Goal: Check status: Check status

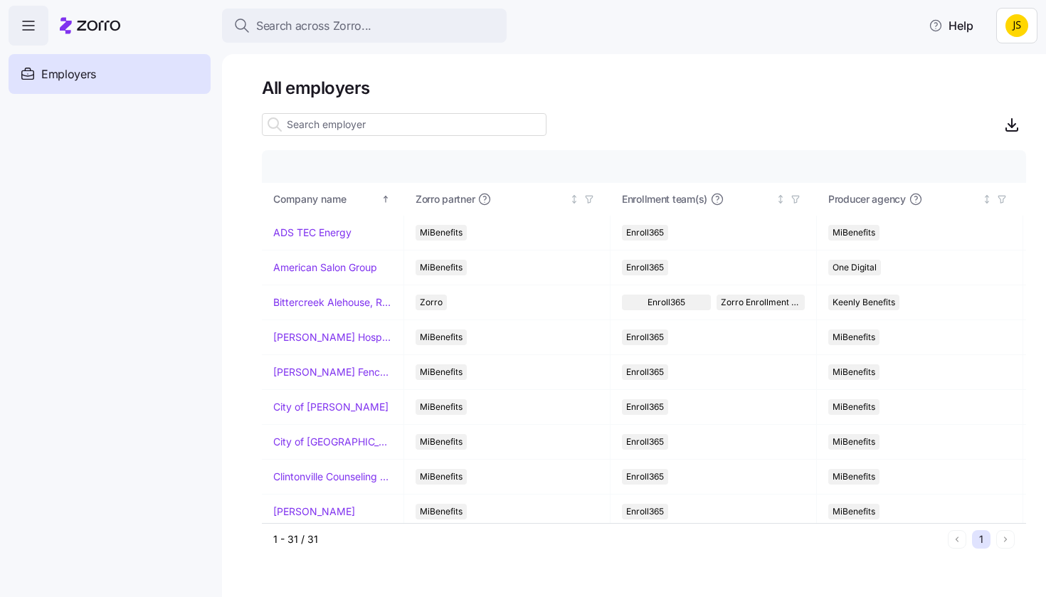
click at [456, 126] on input at bounding box center [404, 124] width 285 height 23
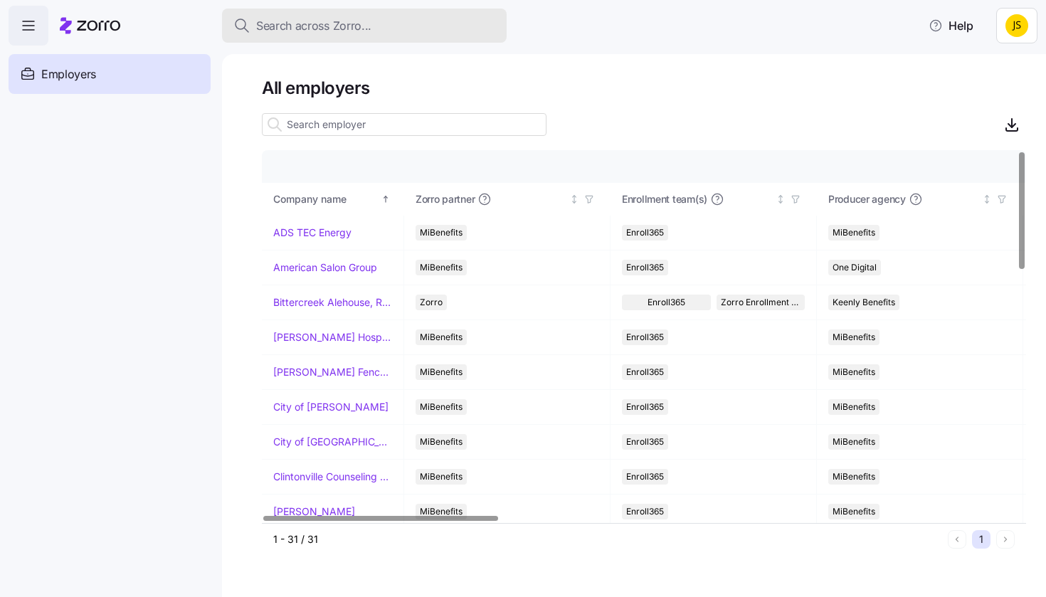
click at [377, 28] on div "Search across Zorro..." at bounding box center [364, 26] width 262 height 18
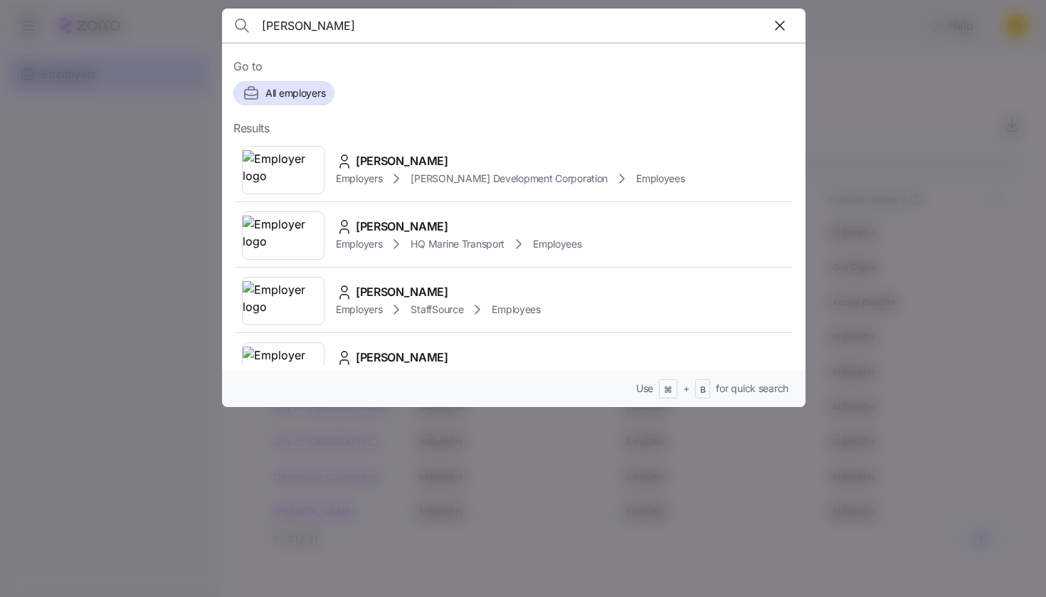
type input "[PERSON_NAME]"
drag, startPoint x: 377, startPoint y: 28, endPoint x: 377, endPoint y: 156, distance: 127.4
click at [377, 156] on span "[PERSON_NAME]" at bounding box center [402, 161] width 93 height 18
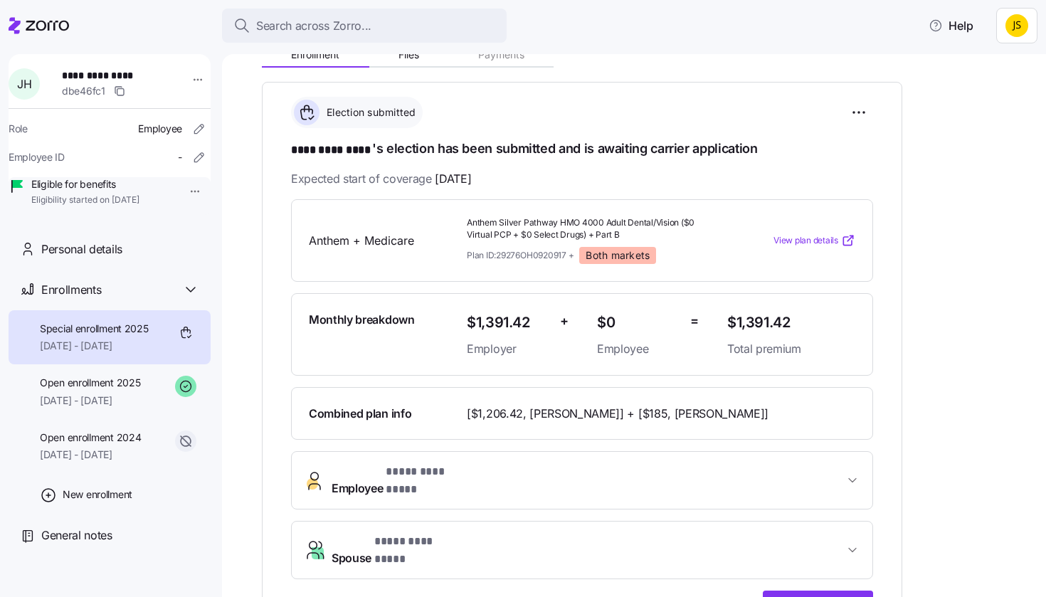
scroll to position [186, 0]
click at [550, 471] on span "Employee * **** ********* *" at bounding box center [588, 480] width 513 height 34
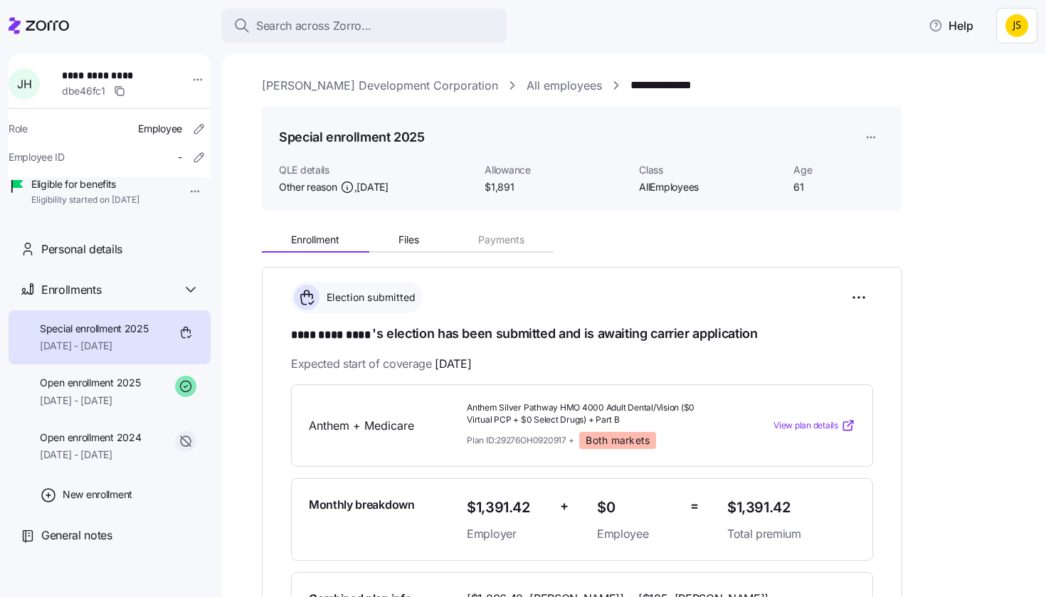
scroll to position [0, 0]
click at [426, 238] on button "Files" at bounding box center [409, 239] width 80 height 21
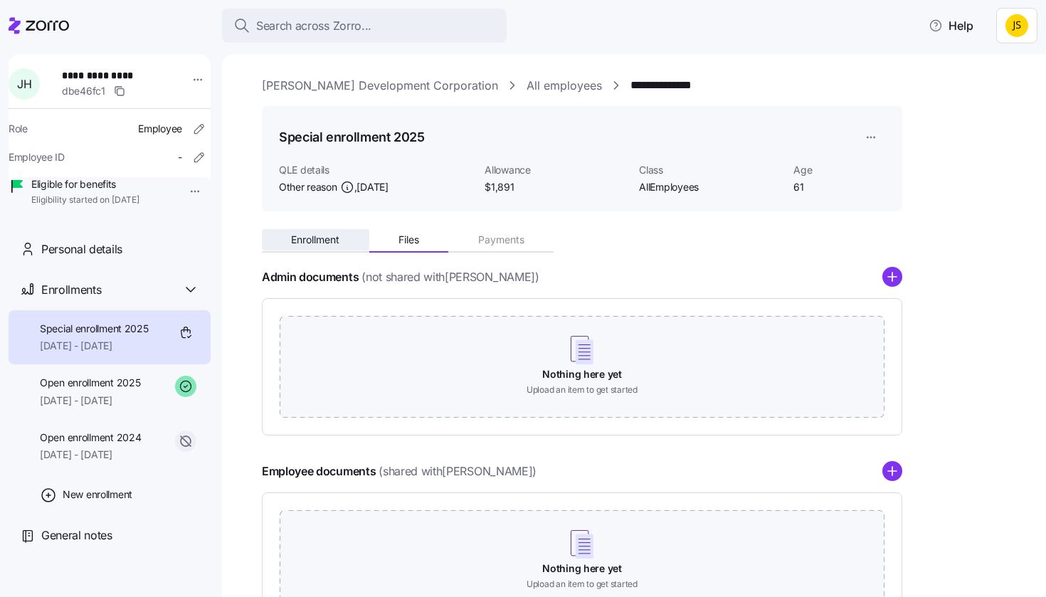
click at [325, 232] on button "Enrollment" at bounding box center [315, 239] width 107 height 21
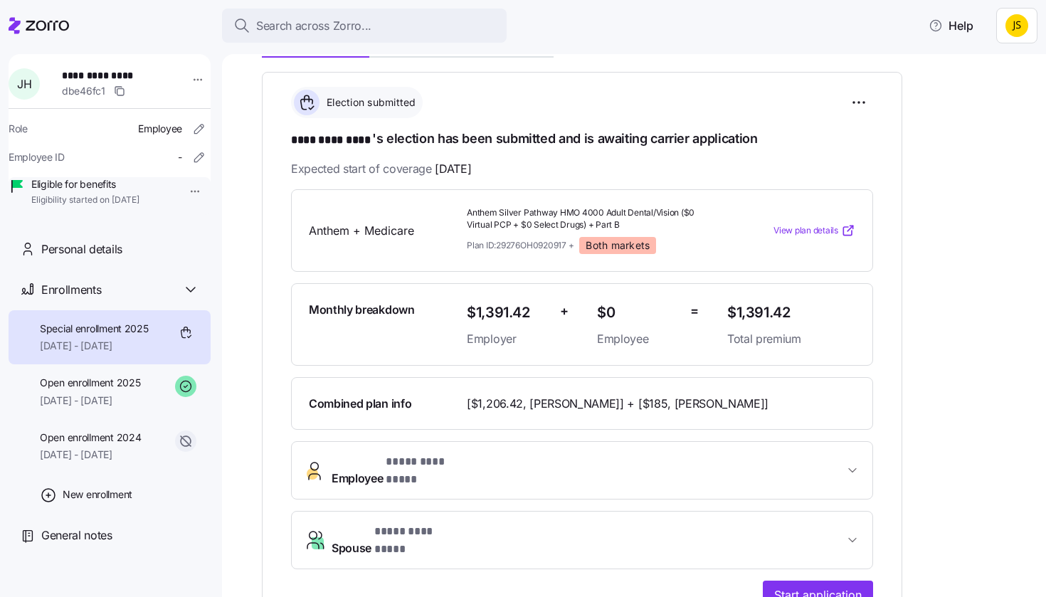
scroll to position [205, 0]
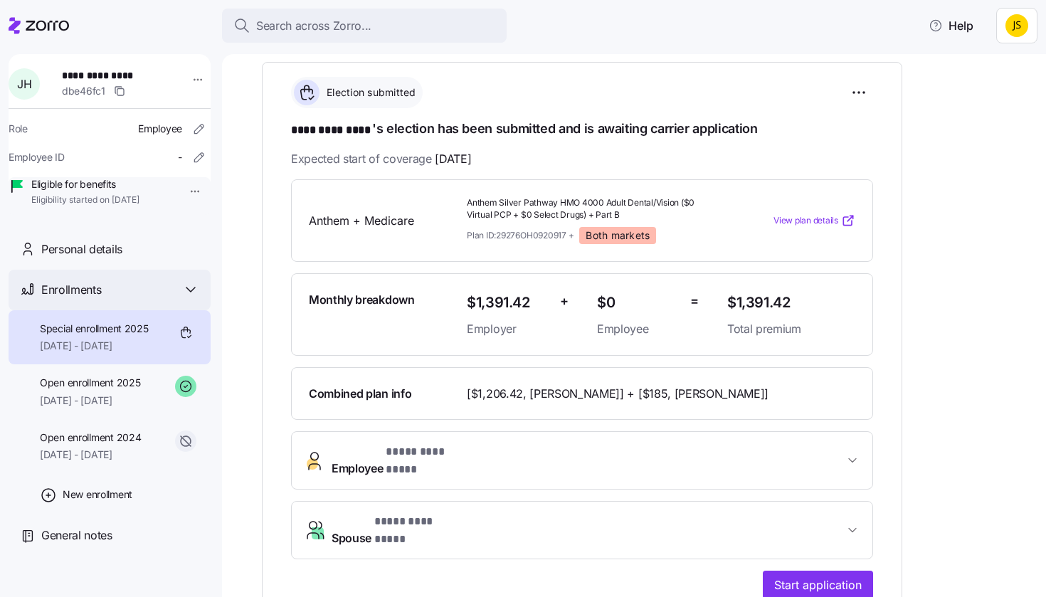
click at [102, 299] on div "Enrollments" at bounding box center [120, 290] width 158 height 18
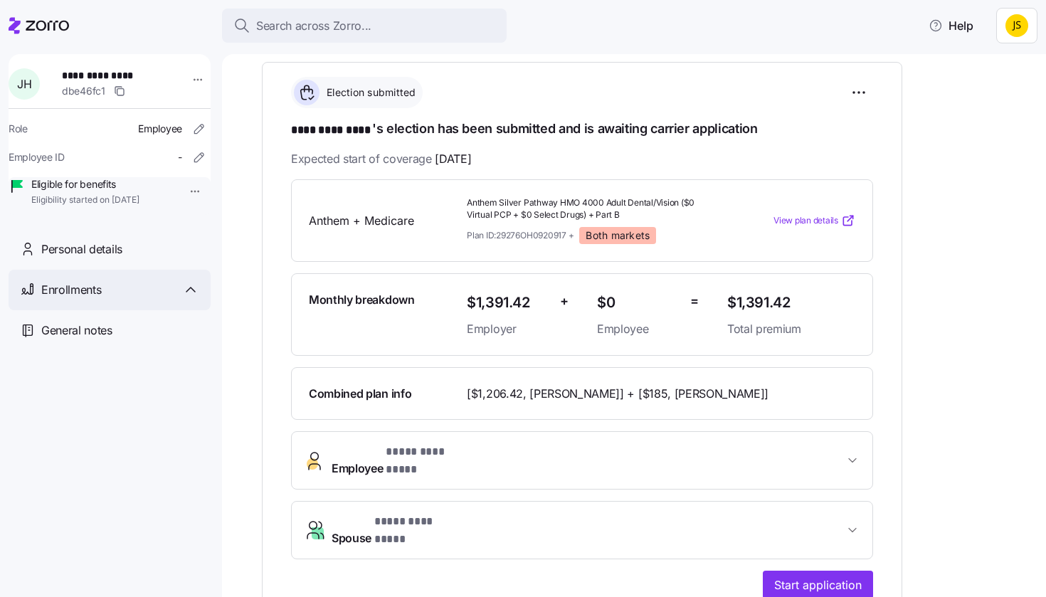
click at [102, 299] on div "Enrollments" at bounding box center [120, 290] width 158 height 18
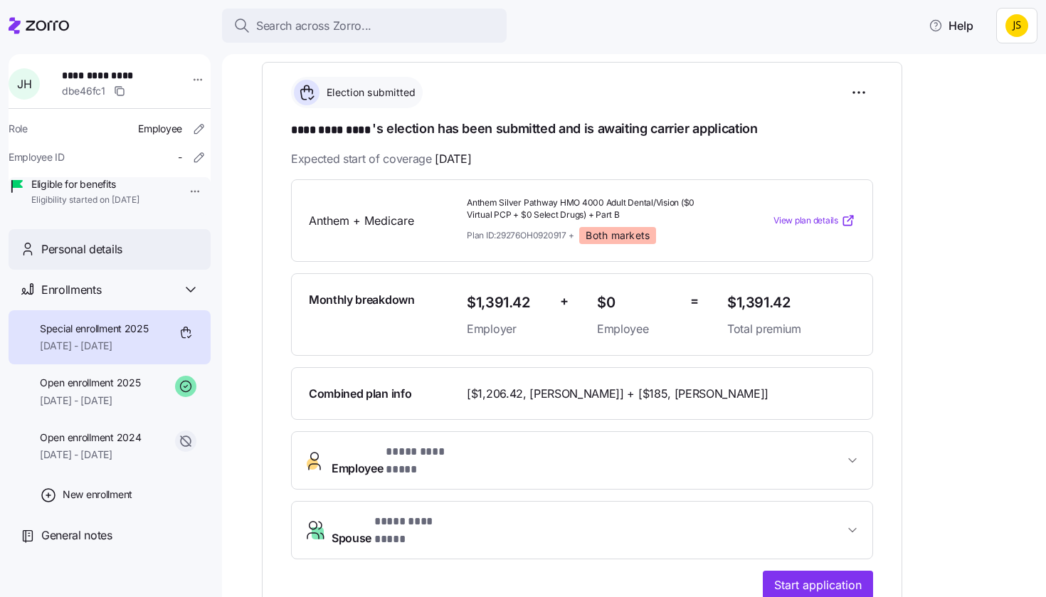
click at [110, 270] on div "Personal details" at bounding box center [110, 249] width 202 height 41
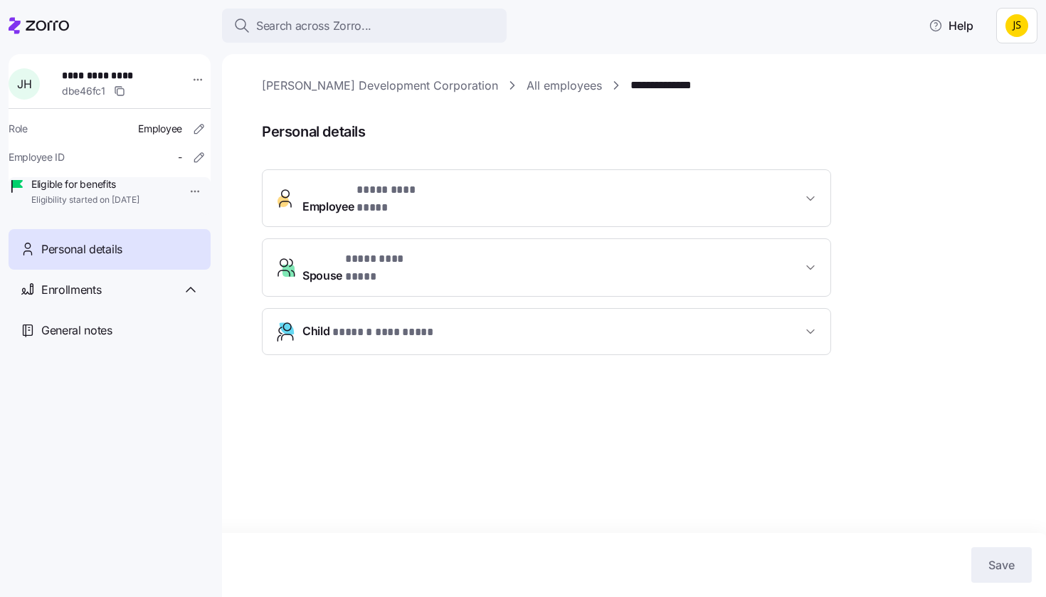
click at [465, 204] on button "Employee * **** ********* *" at bounding box center [547, 198] width 568 height 57
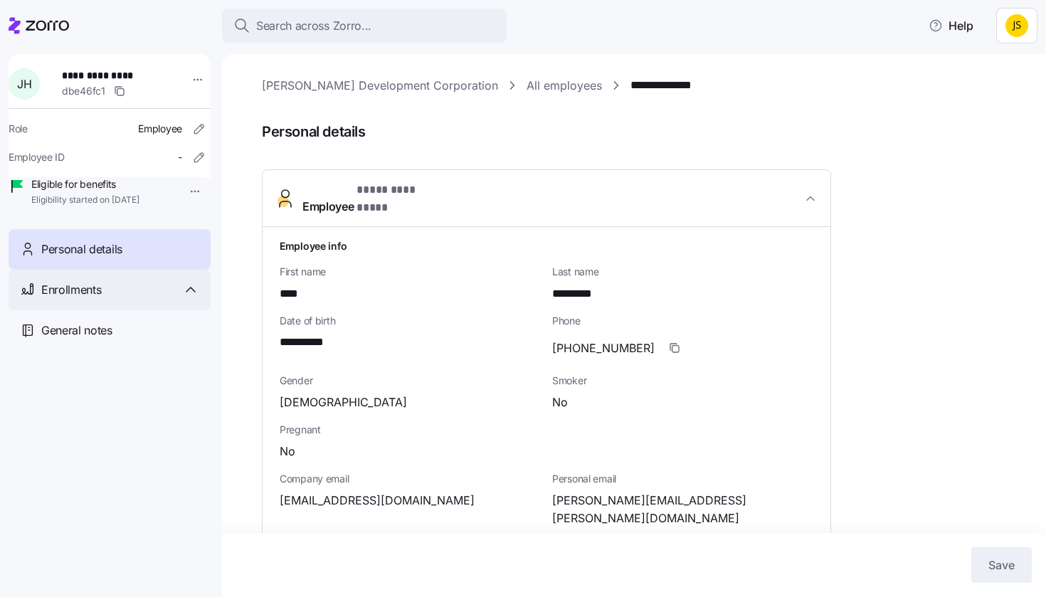
click at [84, 310] on div "Enrollments" at bounding box center [110, 290] width 202 height 41
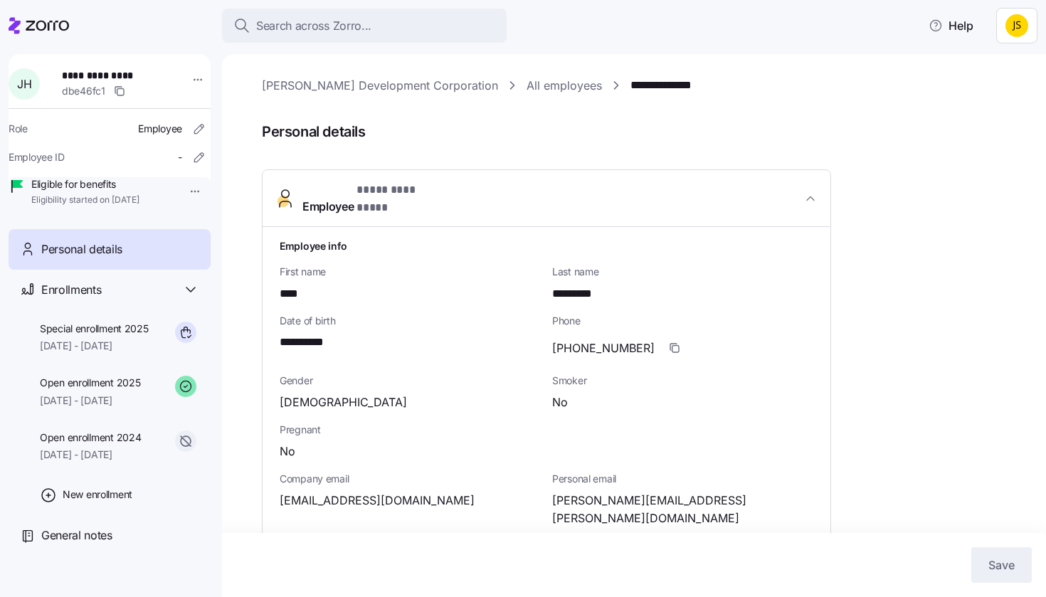
click at [127, 258] on div "Personal details" at bounding box center [120, 250] width 158 height 18
click at [562, 201] on button "Employee * **** ********* *" at bounding box center [547, 199] width 568 height 58
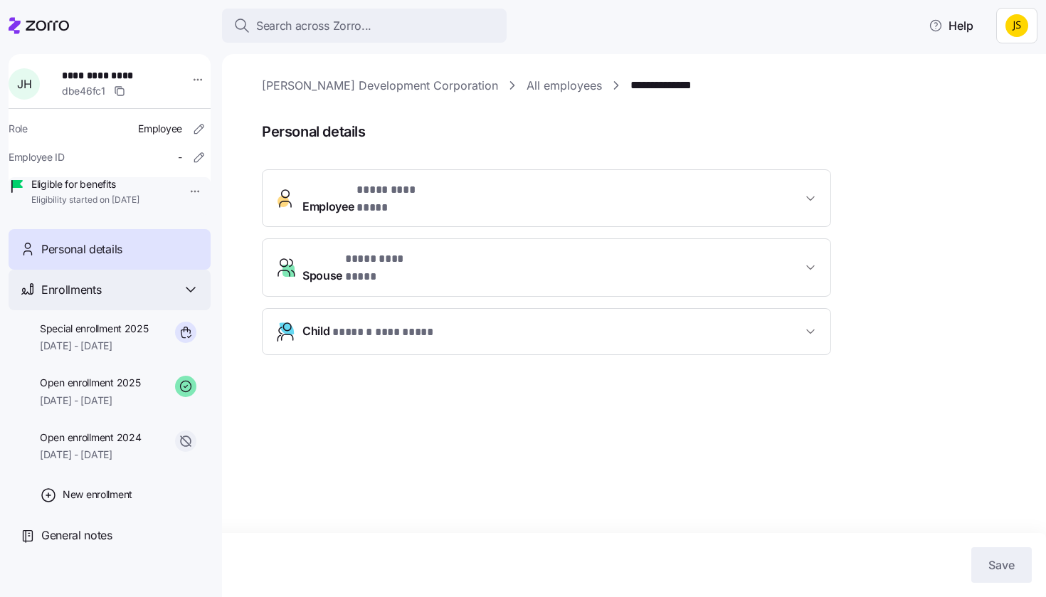
click at [103, 299] on div "Enrollments" at bounding box center [120, 290] width 158 height 18
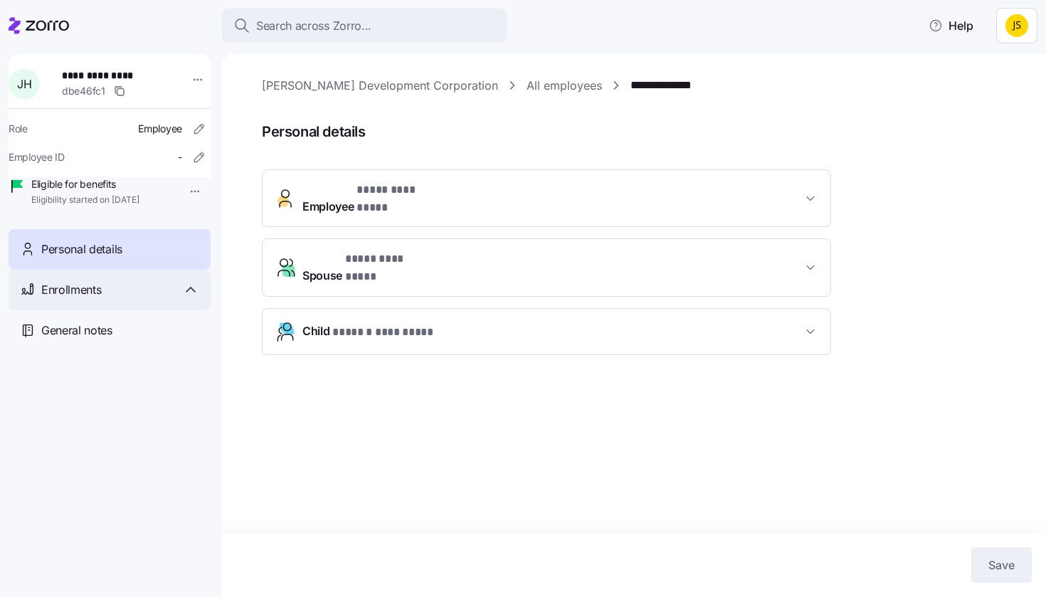
click at [103, 299] on div "Enrollments" at bounding box center [120, 290] width 158 height 18
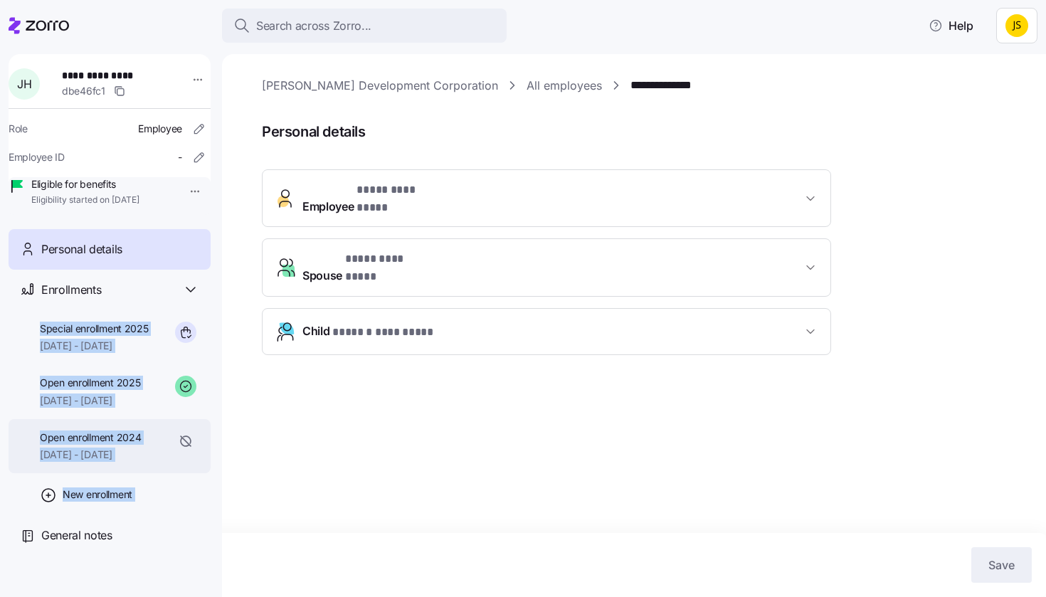
click at [114, 462] on span "[DATE] - [DATE]" at bounding box center [90, 455] width 101 height 14
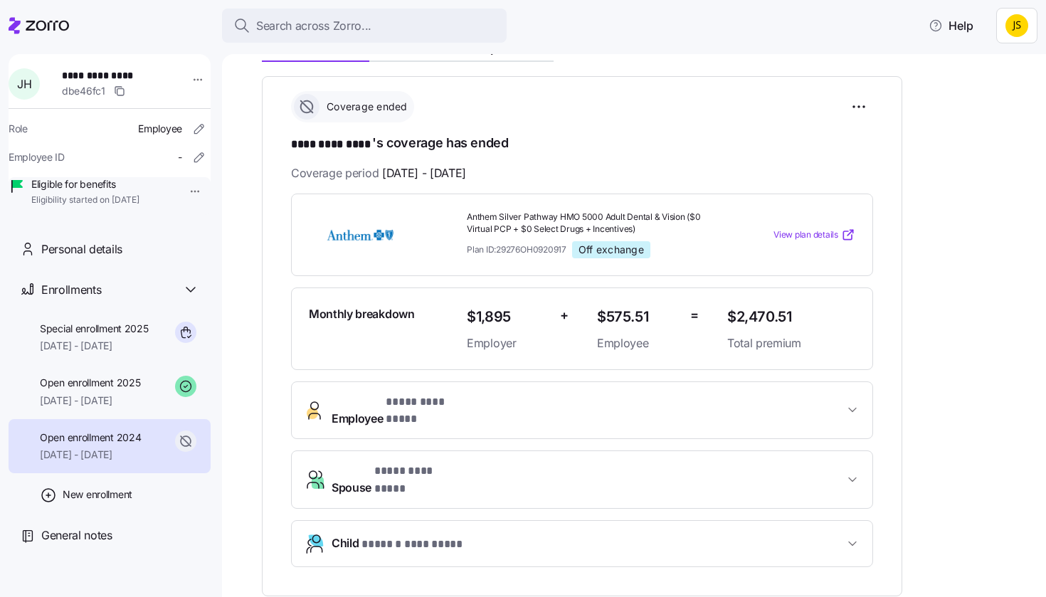
scroll to position [195, 0]
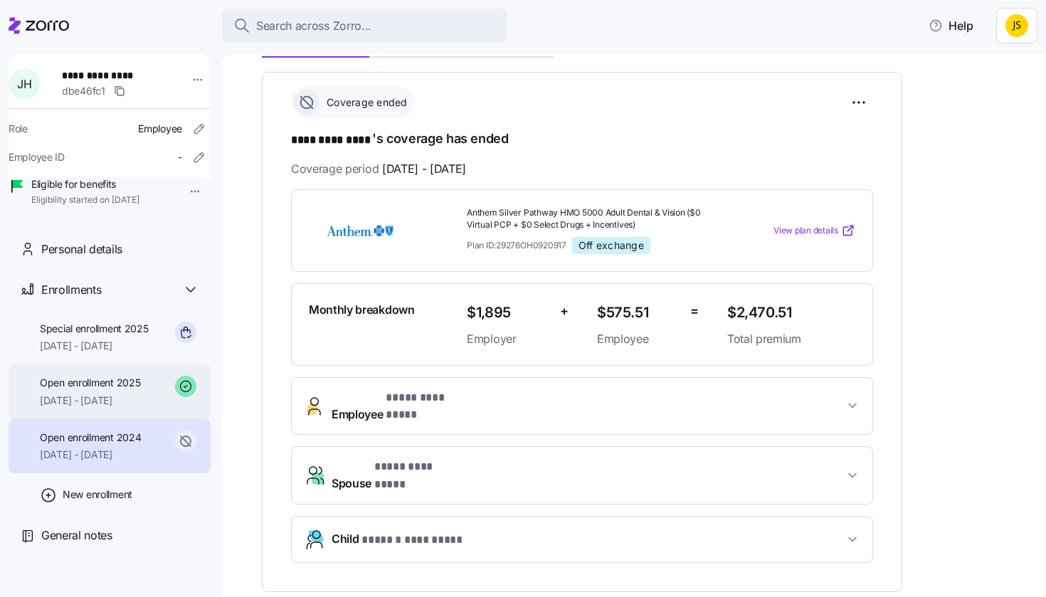
click at [140, 408] on span "[DATE] - [DATE]" at bounding box center [90, 401] width 100 height 14
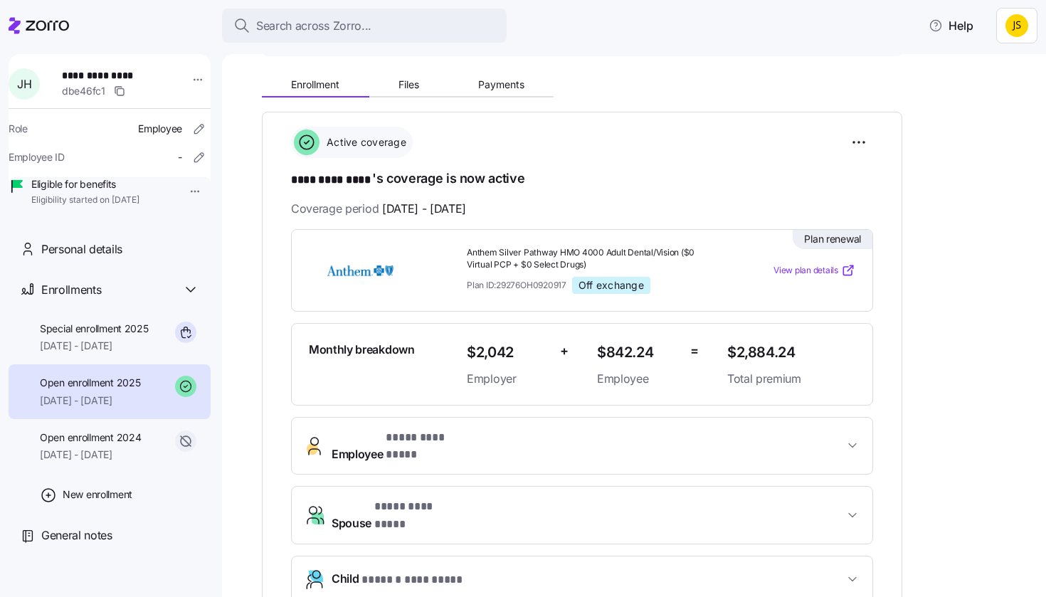
scroll to position [156, 0]
click at [157, 364] on div "Special enrollment 2025 [DATE] - [DATE]" at bounding box center [110, 337] width 202 height 55
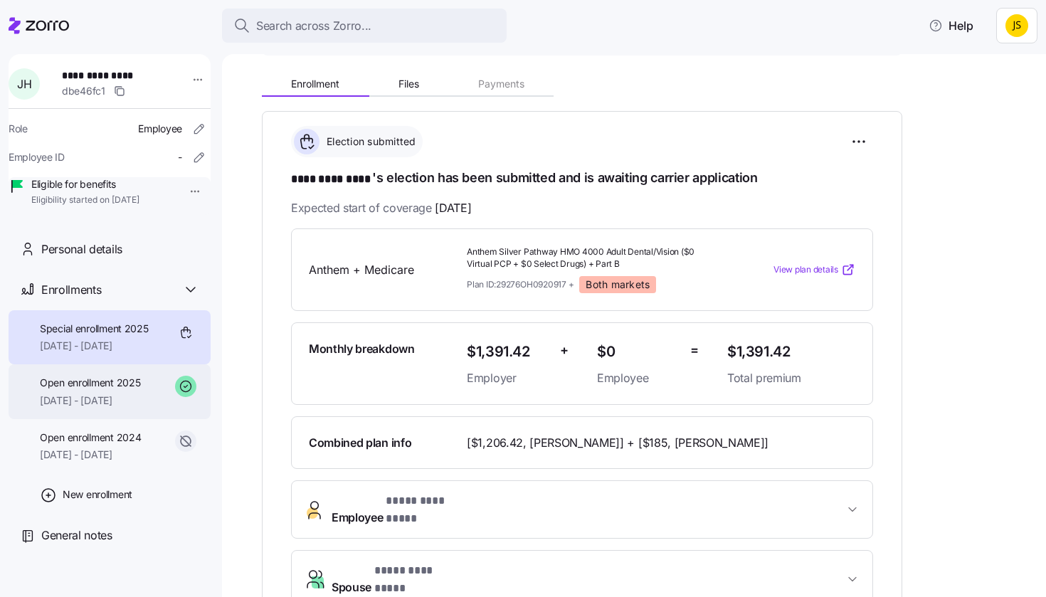
click at [152, 411] on div "Open enrollment 2025 [DATE] - [DATE]" at bounding box center [110, 391] width 202 height 55
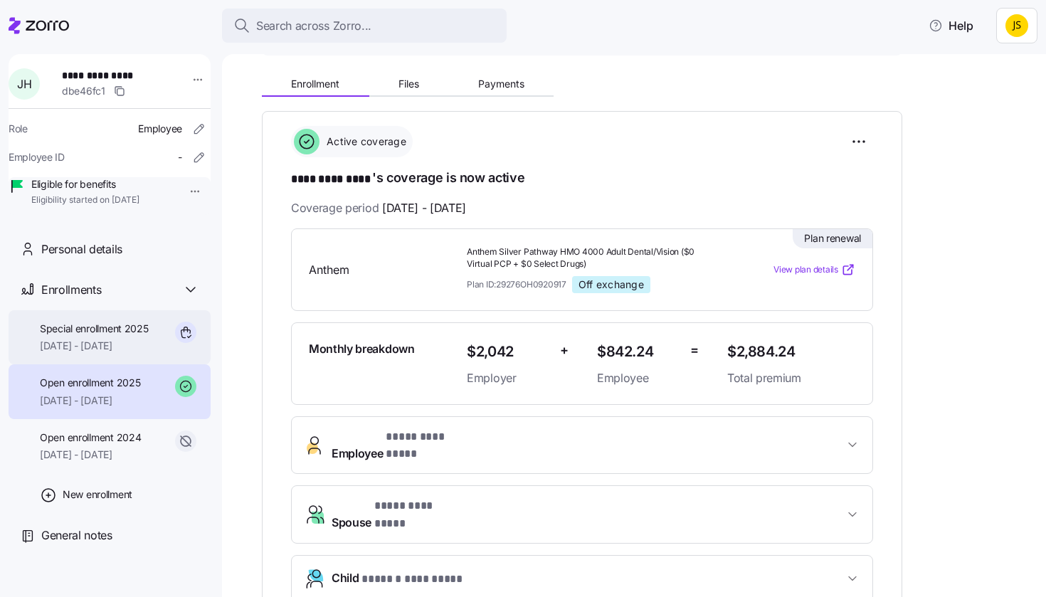
click at [147, 354] on div "Special enrollment 2025 [DATE] - [DATE]" at bounding box center [94, 338] width 109 height 32
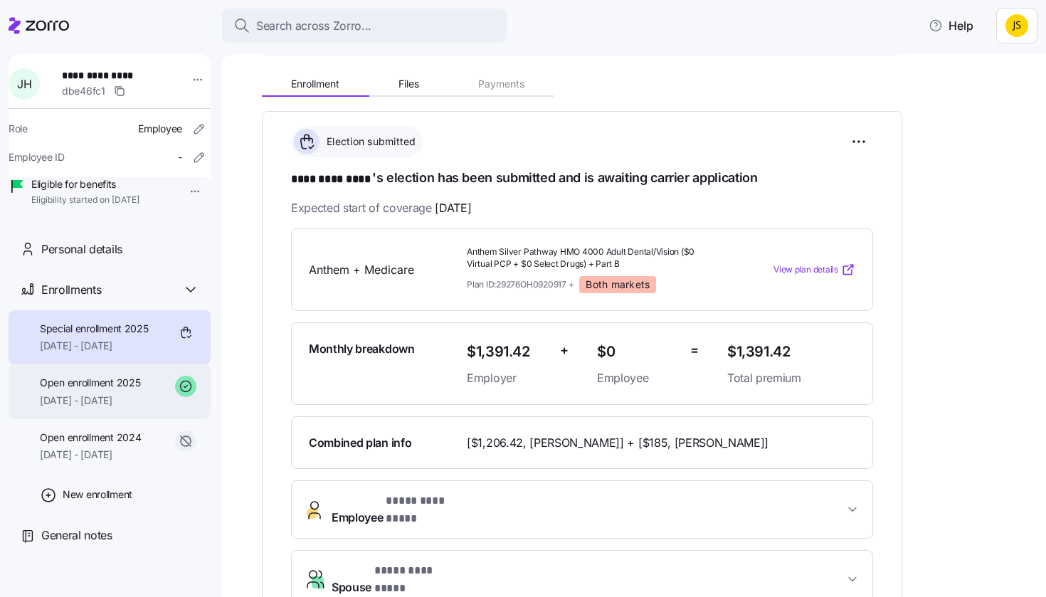
click at [155, 409] on div "Open enrollment 2025 [DATE] - [DATE]" at bounding box center [110, 391] width 202 height 55
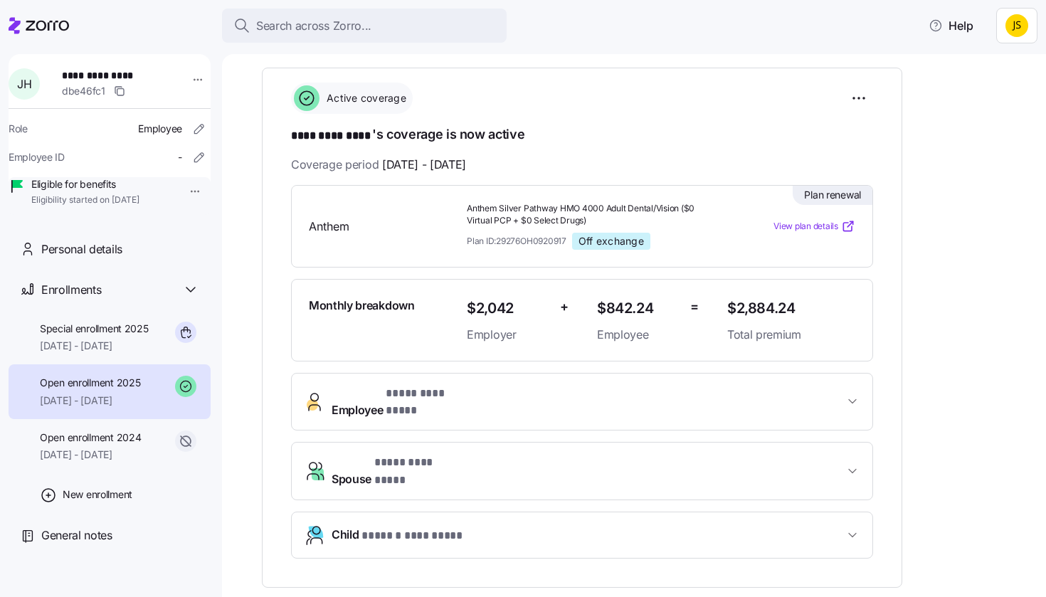
scroll to position [203, 0]
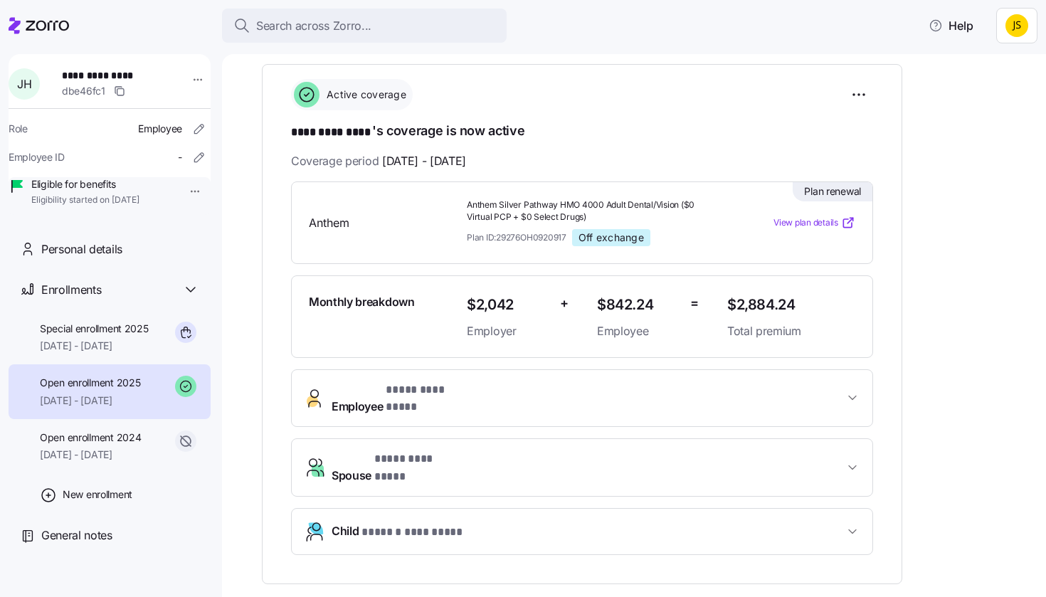
click at [483, 451] on span "Spouse * **** ********* *" at bounding box center [588, 468] width 513 height 34
click at [157, 350] on div "Special enrollment 2025 [DATE] - [DATE]" at bounding box center [110, 337] width 202 height 55
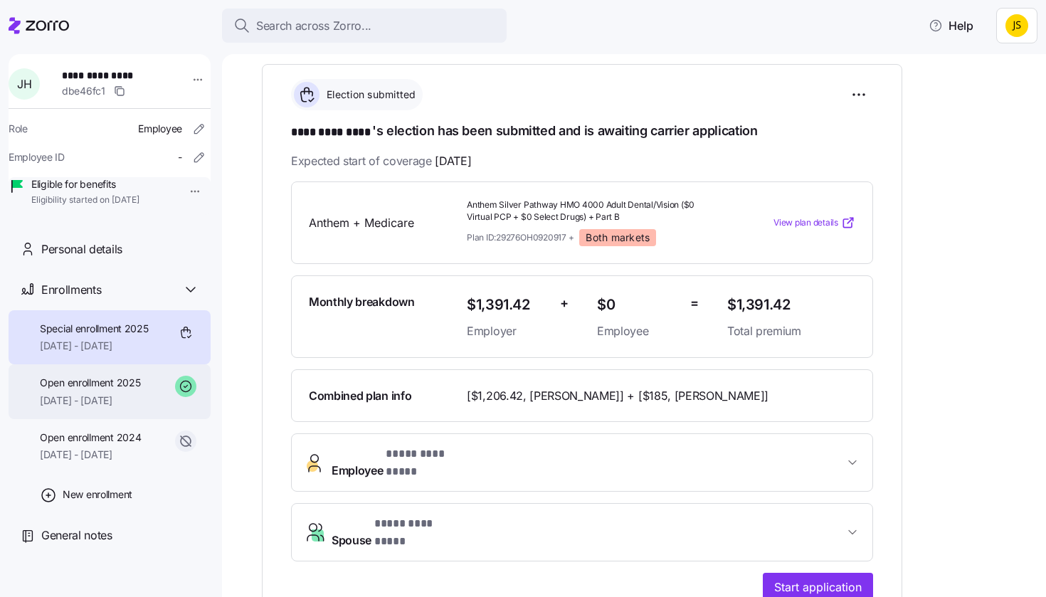
click at [159, 407] on div "Open enrollment 2025 [DATE] - [DATE]" at bounding box center [110, 391] width 202 height 55
